Goal: Task Accomplishment & Management: Complete application form

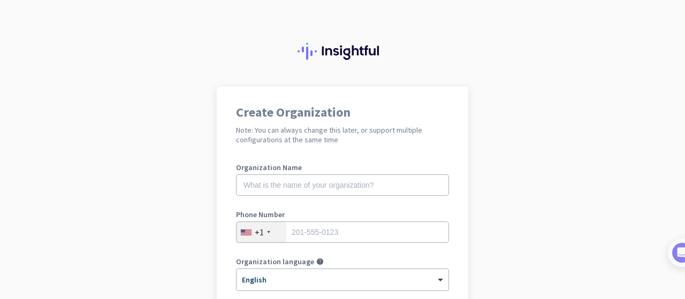
scroll to position [251, 0]
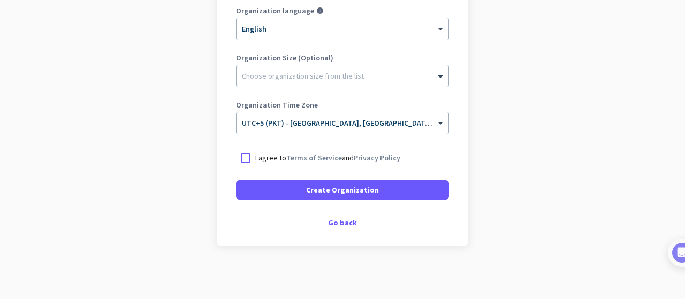
click at [267, 155] on p "I agree to Terms of Service and Privacy Policy" at bounding box center [327, 158] width 145 height 11
click at [0, 0] on input "I agree to Terms of Service and Privacy Policy" at bounding box center [0, 0] width 0 height 0
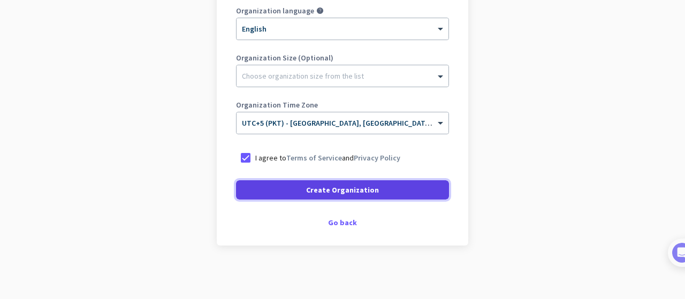
click at [325, 195] on span "Create Organization" at bounding box center [342, 190] width 73 height 11
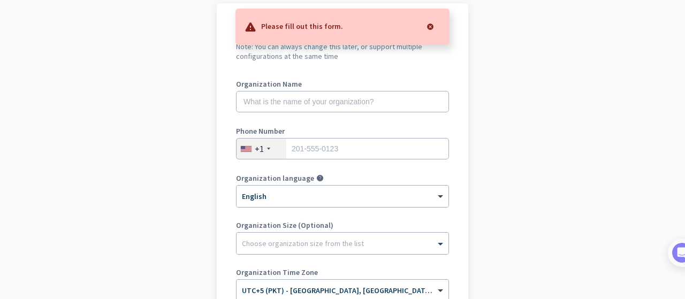
scroll to position [33, 0]
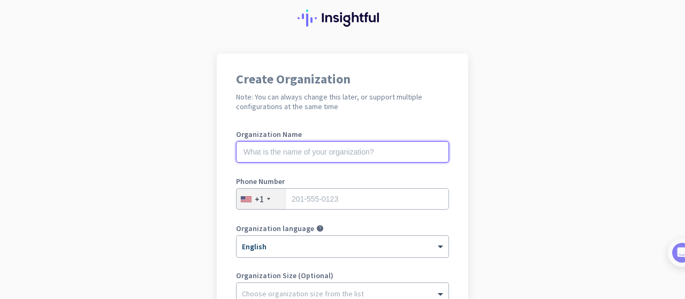
click at [302, 156] on input "text" at bounding box center [342, 151] width 213 height 21
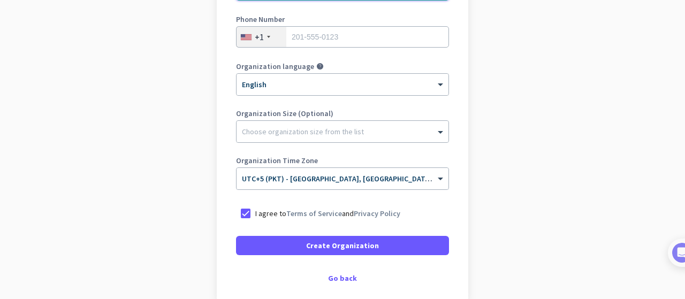
scroll to position [230, 0]
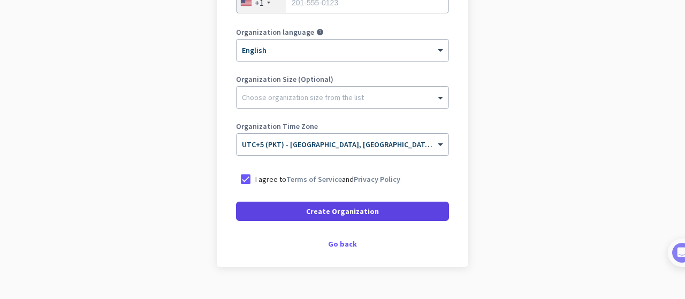
type input "checking"
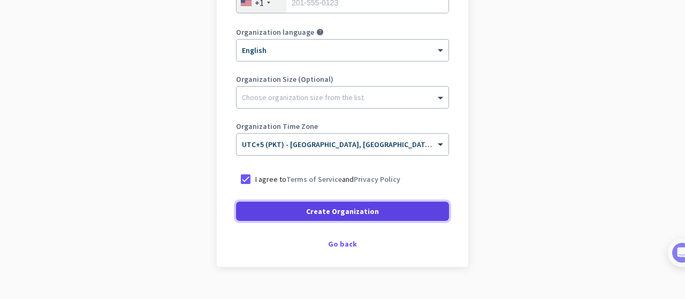
click at [301, 207] on span at bounding box center [342, 212] width 213 height 26
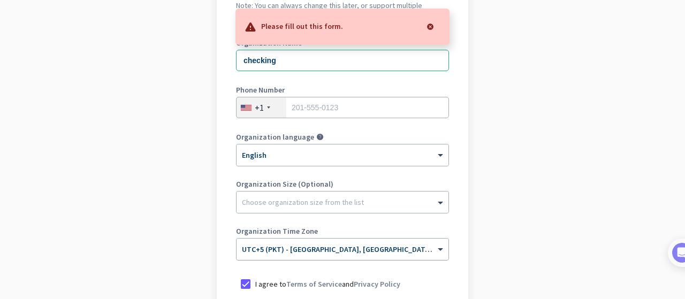
scroll to position [62, 0]
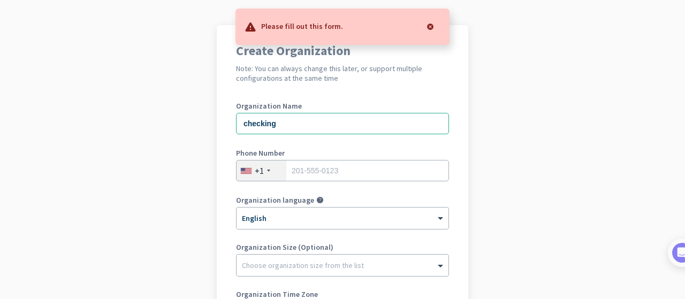
click at [259, 166] on div "+1" at bounding box center [259, 170] width 9 height 11
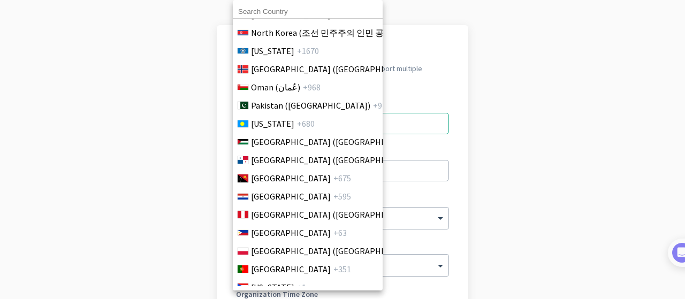
scroll to position [3002, 0]
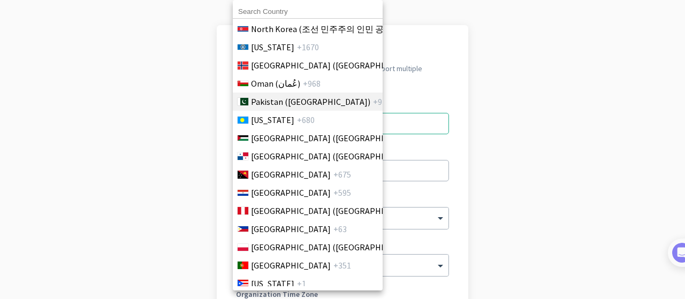
click at [299, 99] on span "Pakistan (‫[GEOGRAPHIC_DATA]‬‎)" at bounding box center [310, 101] width 119 height 13
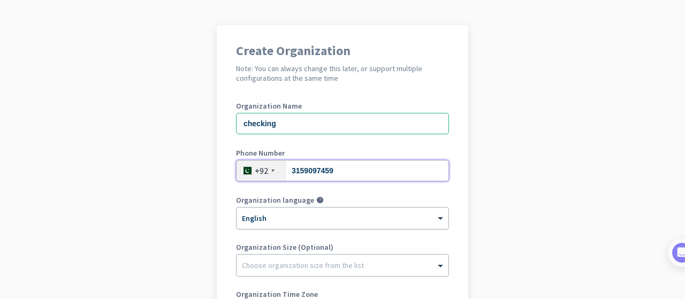
type input "3159097459"
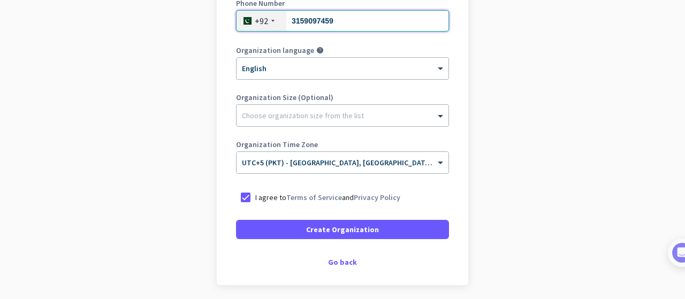
scroll to position [211, 0]
click at [254, 118] on div "Choose organization size from the list" at bounding box center [303, 116] width 122 height 10
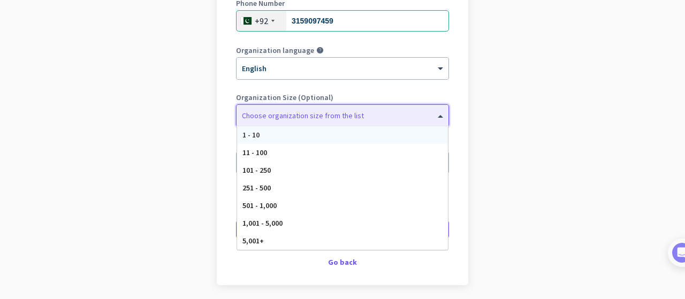
click at [252, 135] on span "1 - 10" at bounding box center [250, 135] width 17 height 10
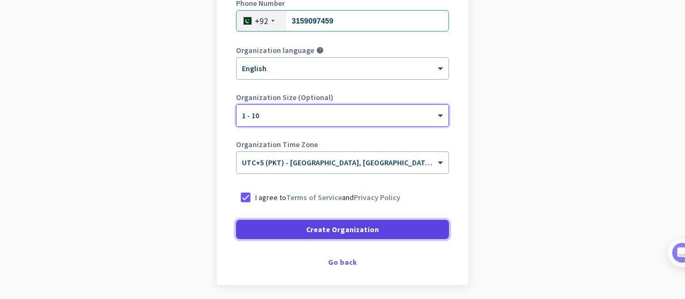
click at [295, 224] on span at bounding box center [342, 230] width 213 height 26
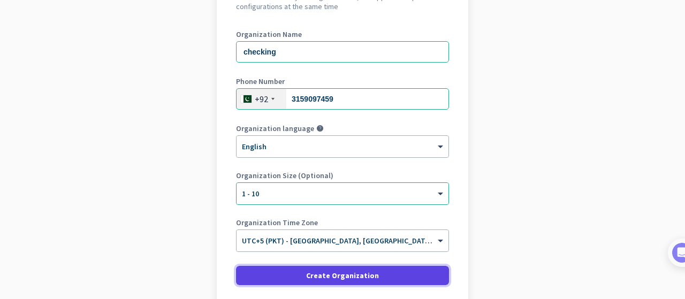
scroll to position [219, 0]
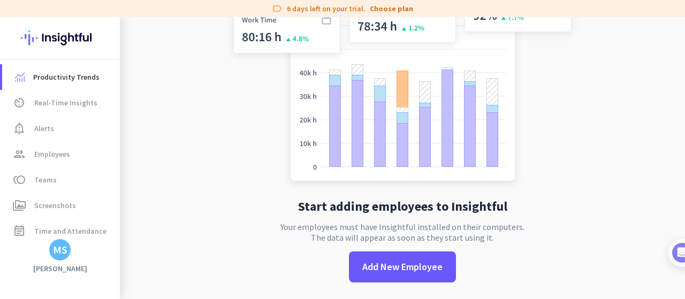
scroll to position [39, 0]
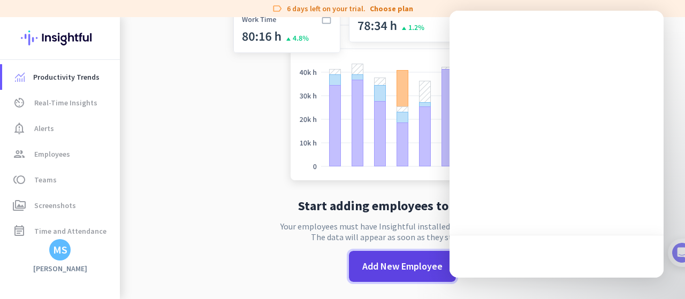
click at [378, 270] on span "Add New Employee" at bounding box center [402, 267] width 80 height 14
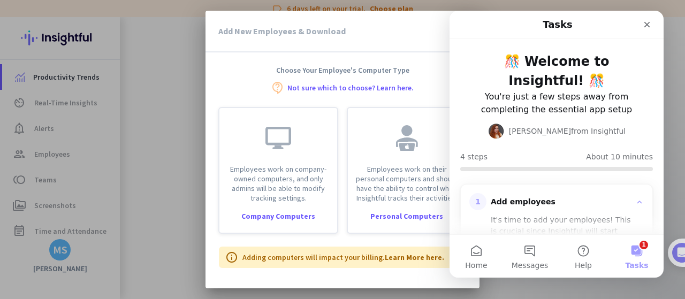
scroll to position [0, 0]
click at [645, 18] on div "Close" at bounding box center [647, 24] width 19 height 19
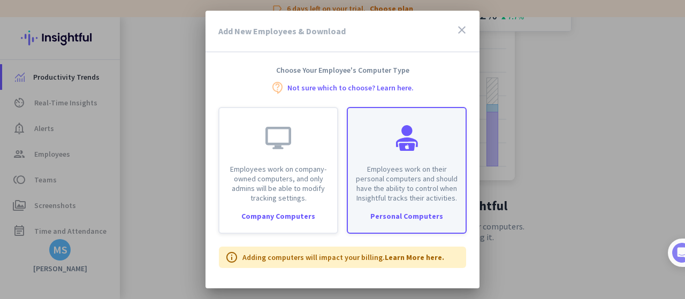
click at [384, 192] on p "Employees work on their personal computers and should have the ability to contr…" at bounding box center [406, 183] width 105 height 39
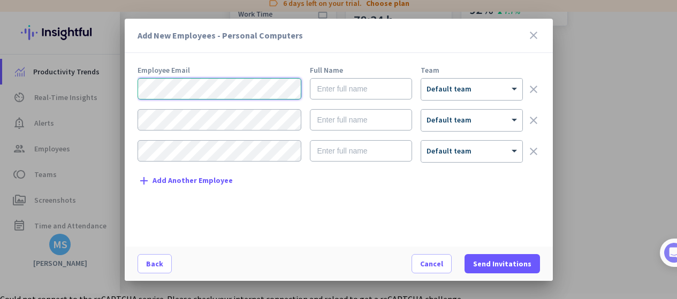
scroll to position [11, 0]
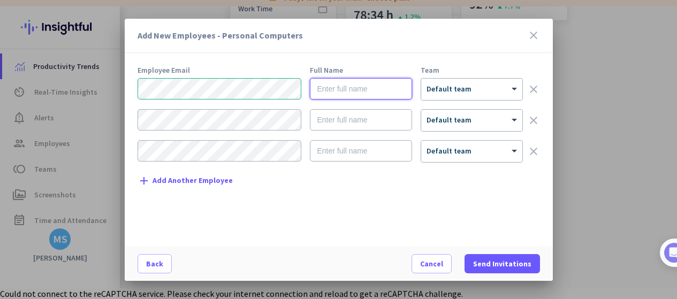
click at [340, 90] on input "text" at bounding box center [361, 88] width 102 height 21
type input "checking"
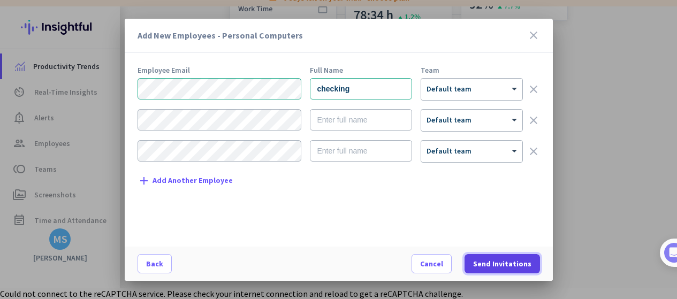
click at [499, 267] on span "Send Invitations" at bounding box center [502, 264] width 58 height 11
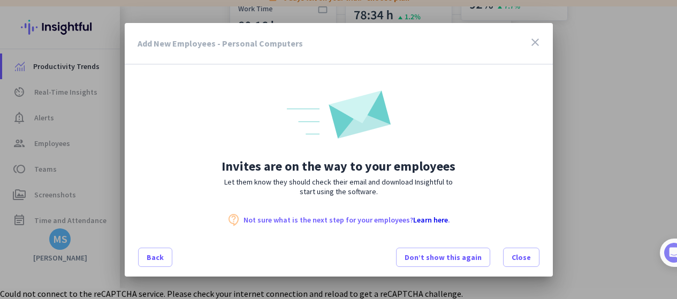
scroll to position [0, 0]
click at [518, 261] on span "Close" at bounding box center [521, 257] width 19 height 11
